Goal: Answer question/provide support: Answer question/provide support

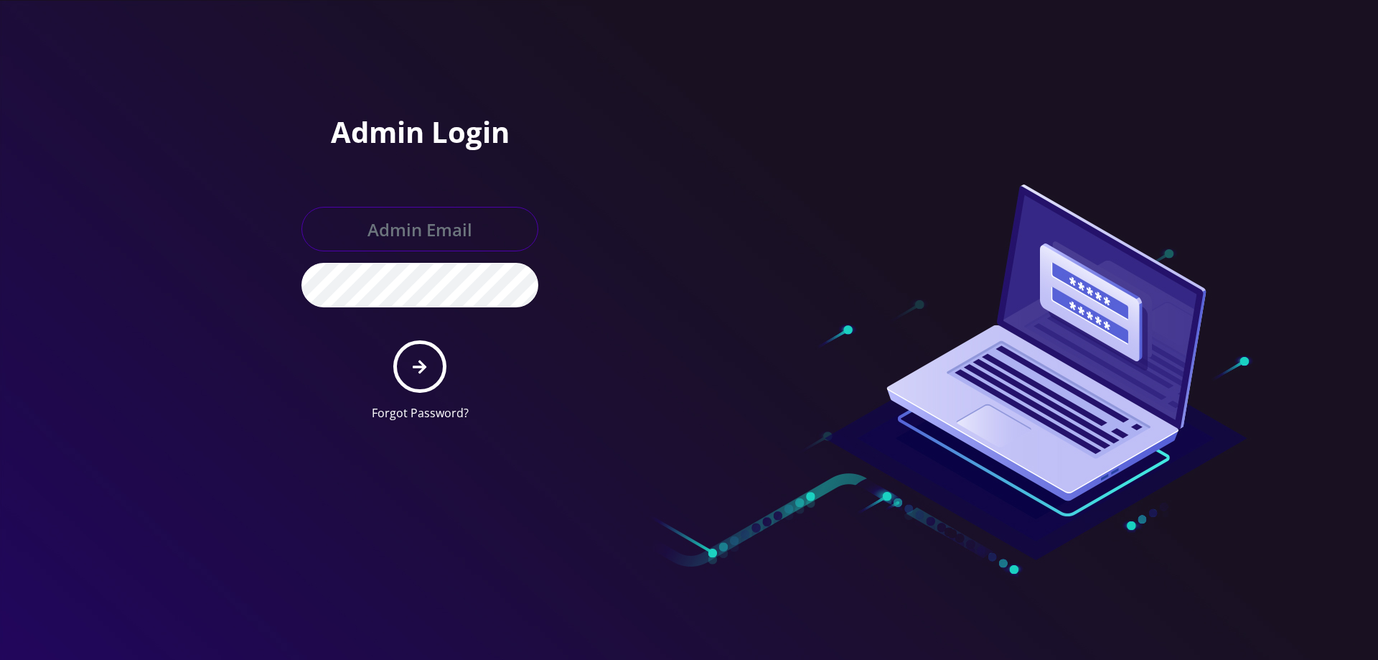
type input "[EMAIL_ADDRESS][DOMAIN_NAME]"
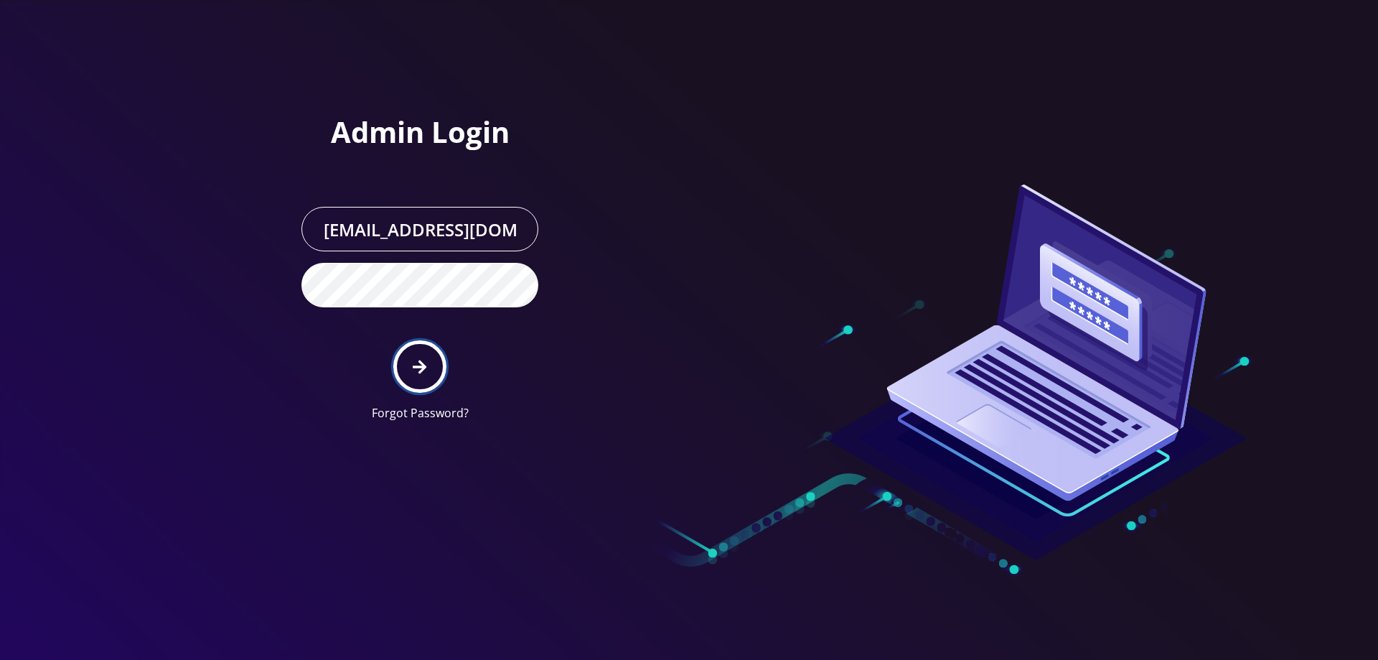
click at [426, 369] on icon "submit" at bounding box center [420, 367] width 14 height 16
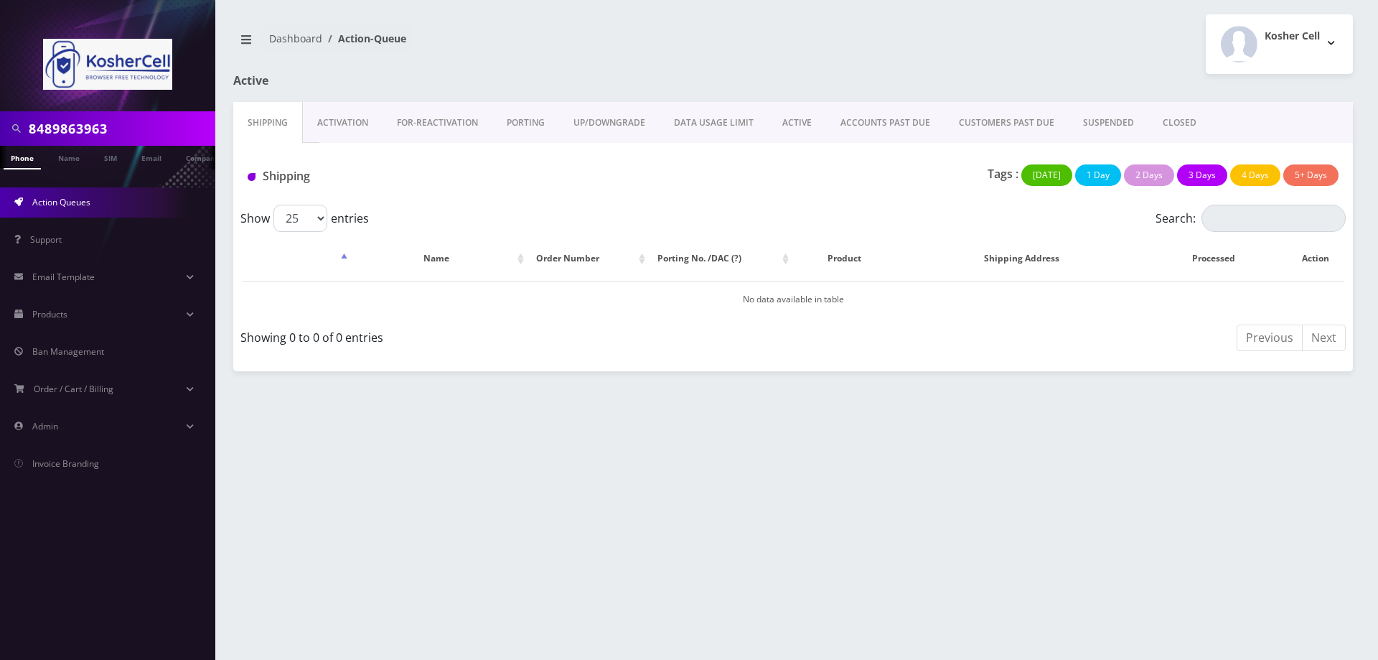
drag, startPoint x: 118, startPoint y: 128, endPoint x: 0, endPoint y: 132, distance: 117.7
click at [0, 132] on div "8489863963" at bounding box center [107, 128] width 215 height 34
type input "2"
type input "7322523636"
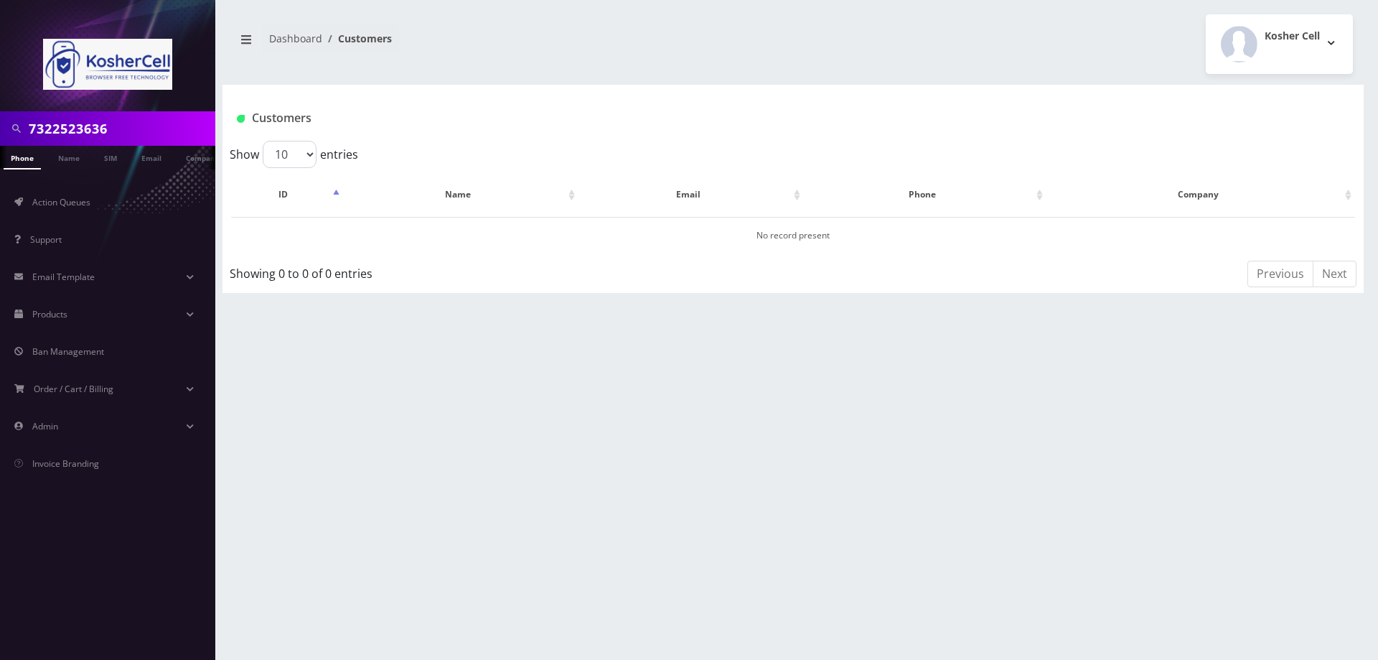
drag, startPoint x: 144, startPoint y: 131, endPoint x: 14, endPoint y: 123, distance: 130.8
click at [14, 123] on div "7322523636" at bounding box center [108, 128] width 208 height 27
type input "7326840808"
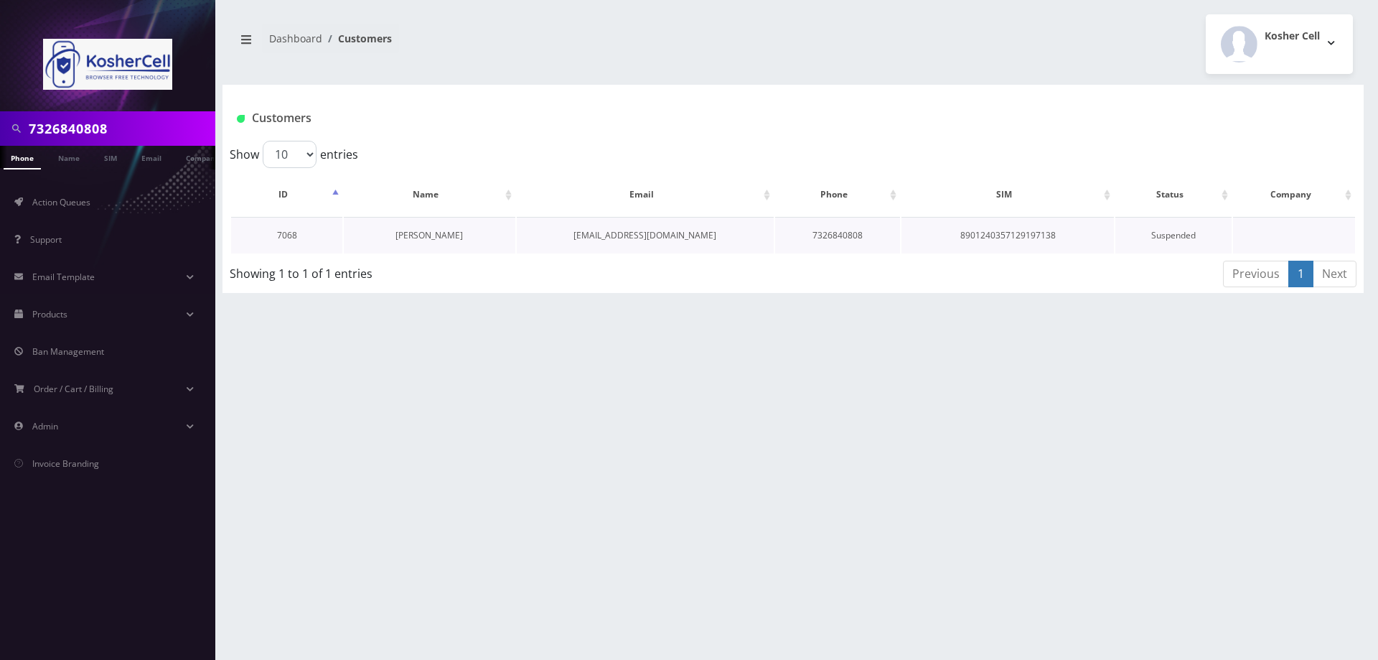
click at [445, 233] on link "Yaakov Landsman" at bounding box center [428, 235] width 67 height 12
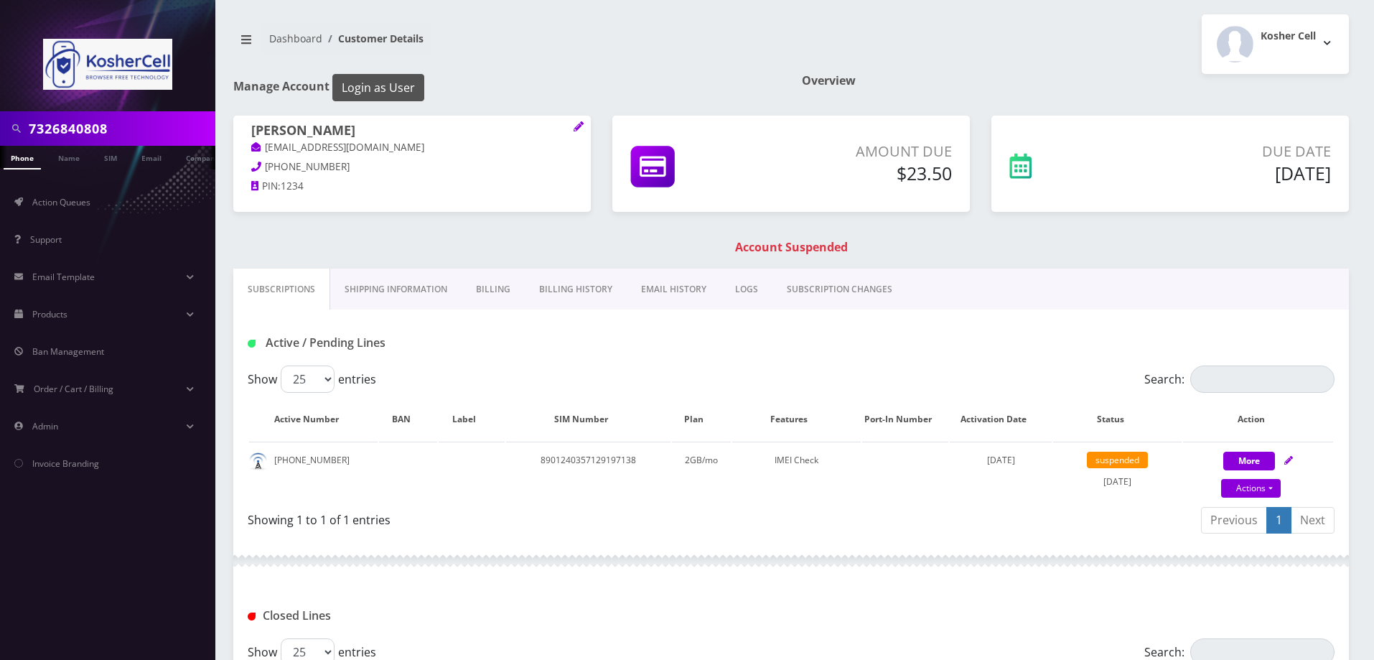
click at [396, 85] on button "Login as User" at bounding box center [378, 87] width 92 height 27
